Goal: Transaction & Acquisition: Purchase product/service

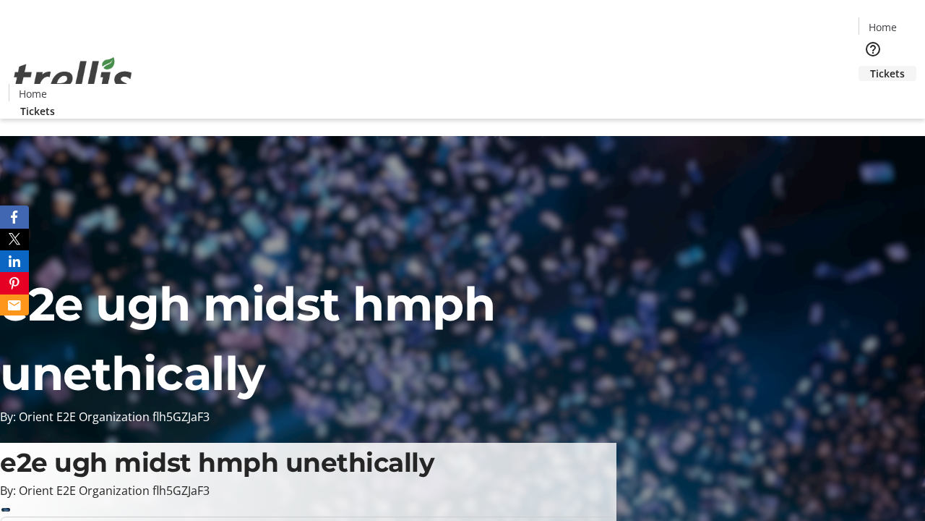
click at [870, 66] on span "Tickets" at bounding box center [887, 73] width 35 height 15
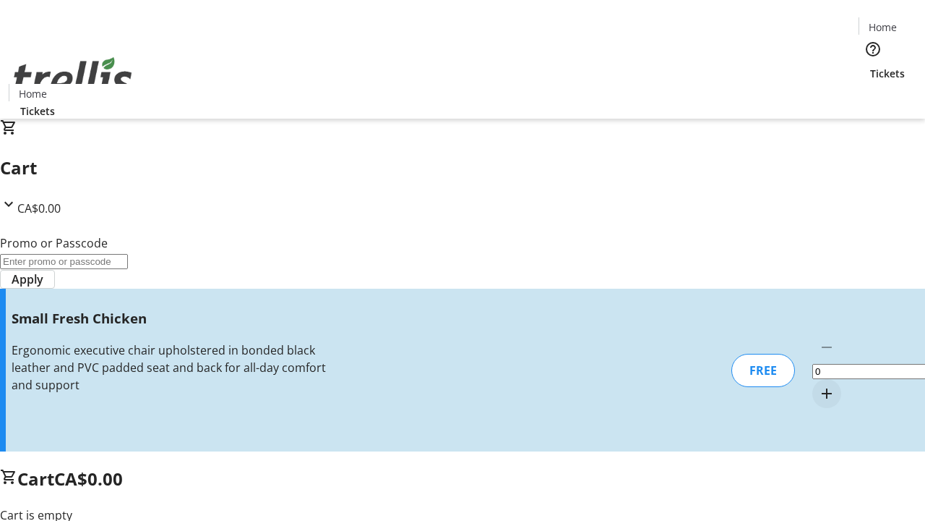
click at [818, 385] on mat-icon "Increment by one" at bounding box center [826, 393] width 17 height 17
type input "1"
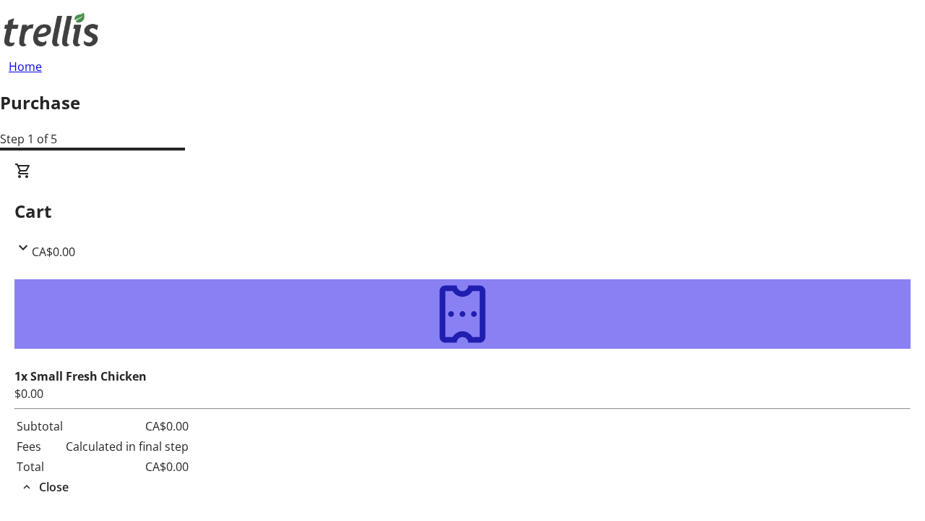
type input "[EMAIL_ADDRESS][DOMAIN_NAME]"
type input "Nova"
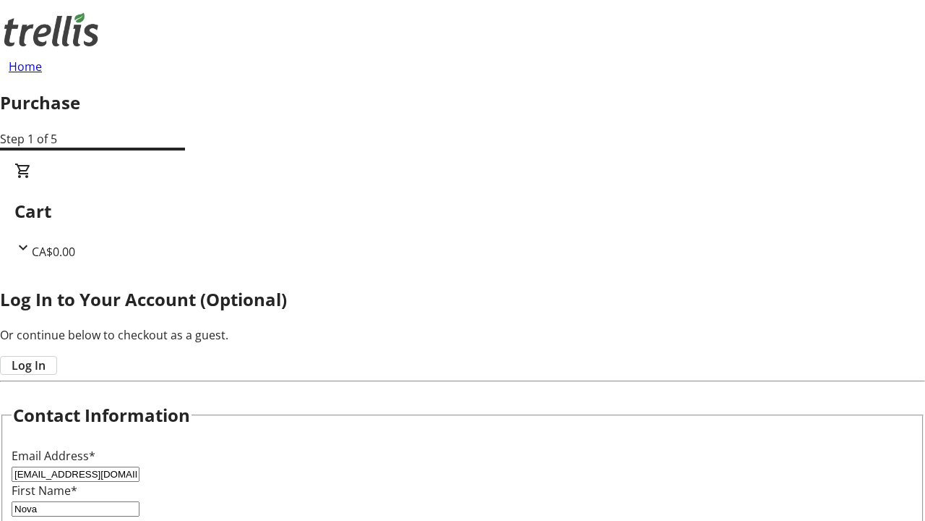
type input "[PERSON_NAME]"
